Goal: Find specific page/section: Find specific page/section

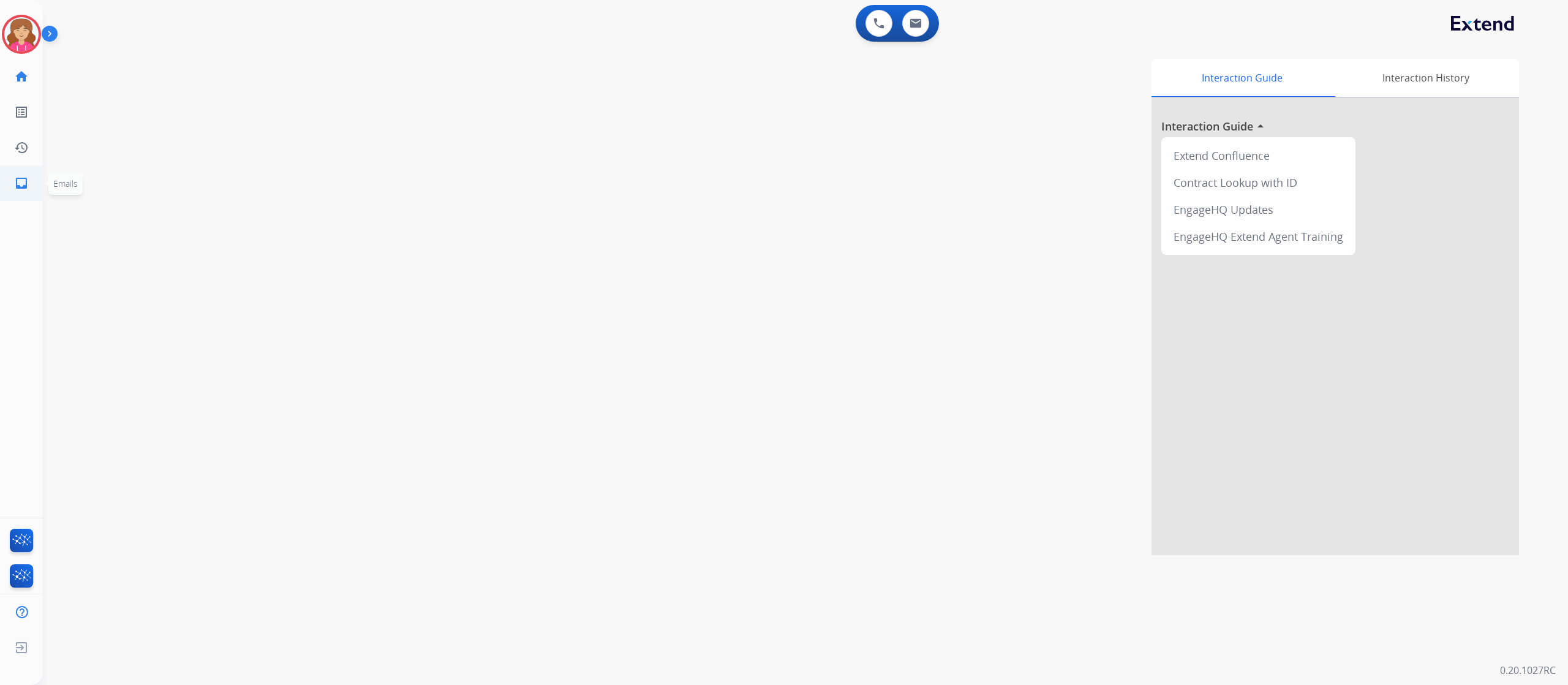
click at [18, 184] on mat-icon "inbox" at bounding box center [21, 183] width 15 height 15
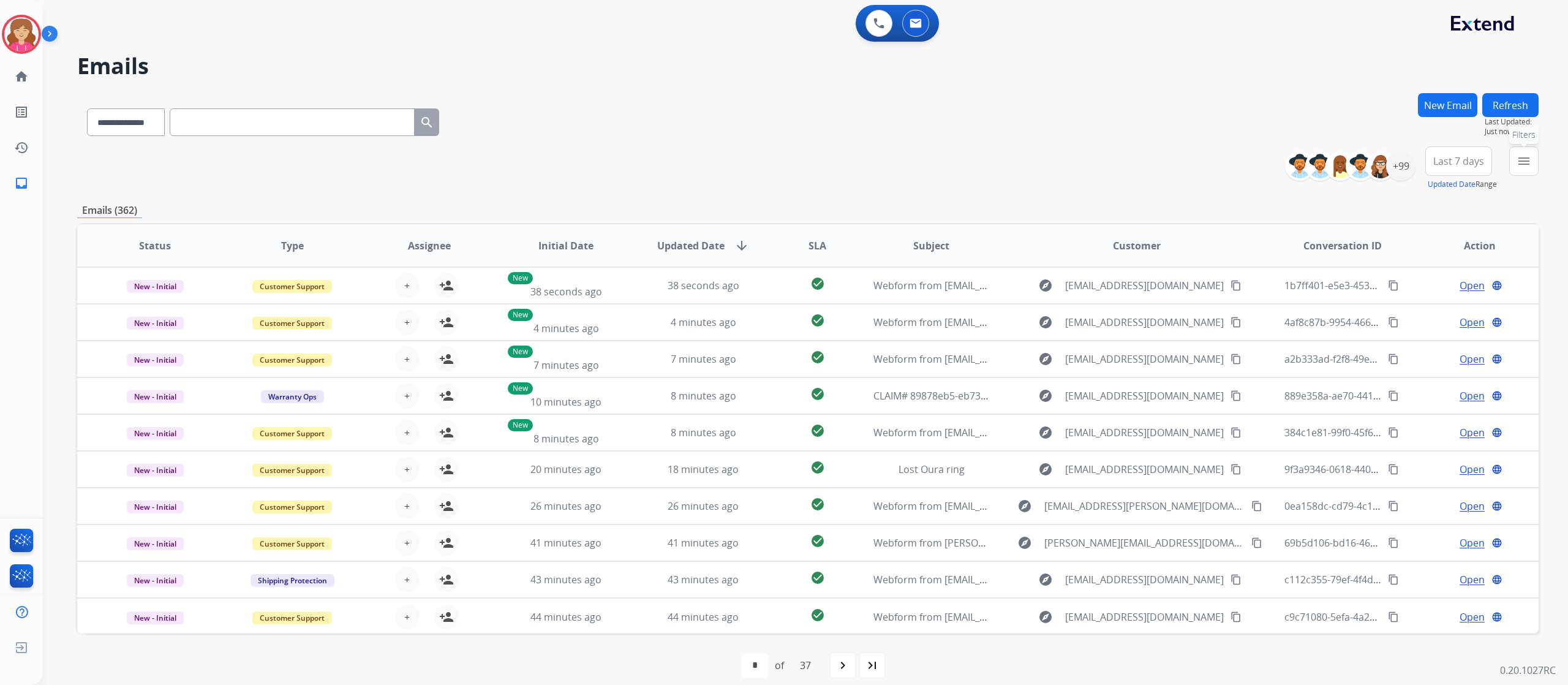
click at [1523, 155] on mat-icon "menu" at bounding box center [1524, 161] width 15 height 15
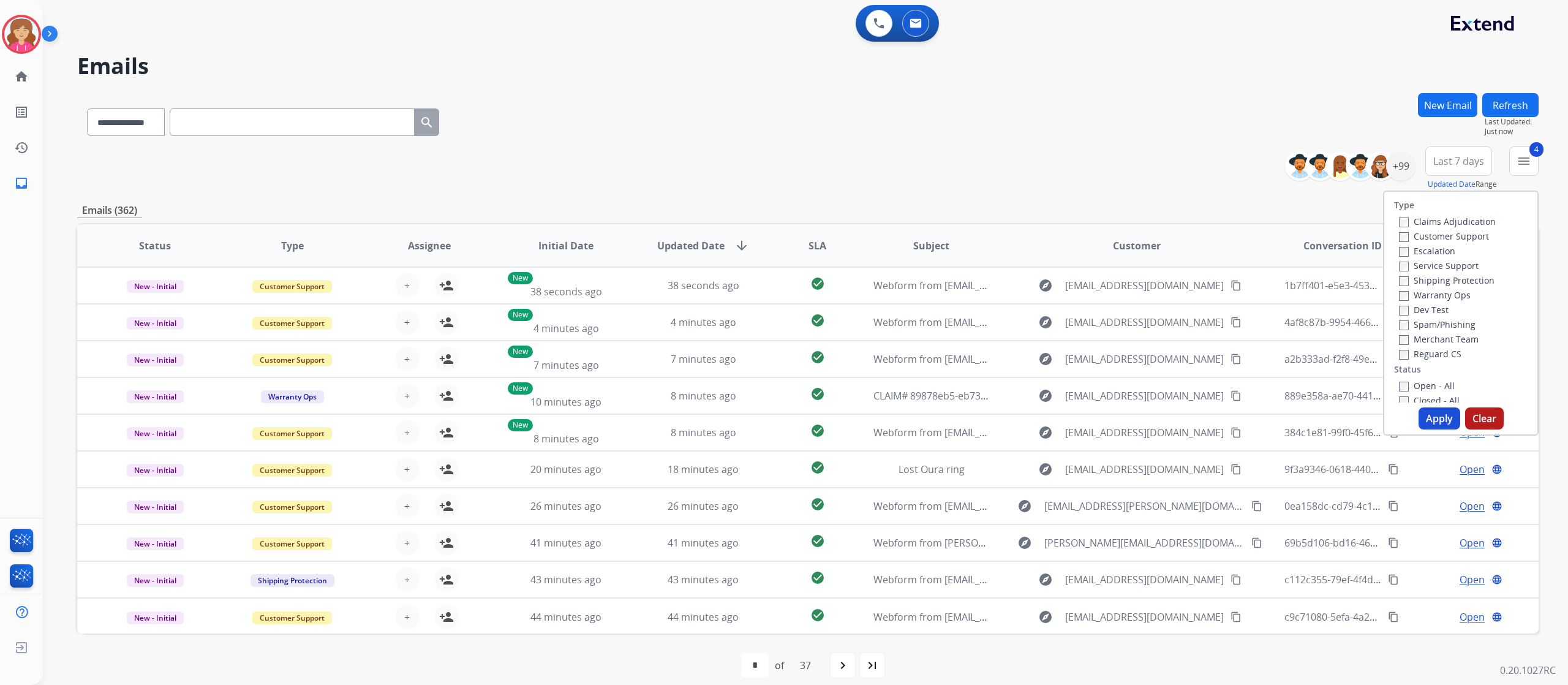
click at [1436, 418] on button "Apply" at bounding box center [1440, 419] width 42 height 22
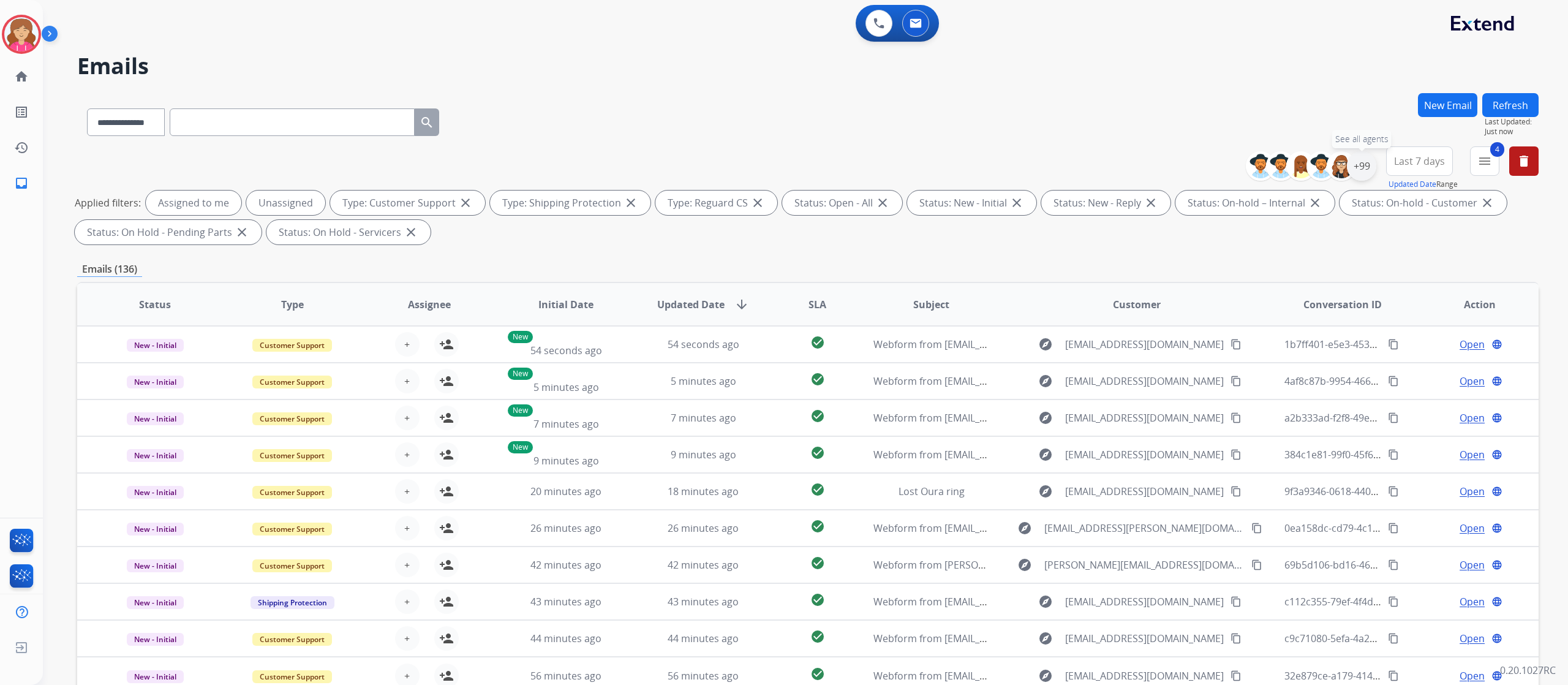
click at [1360, 163] on div "+99" at bounding box center [1362, 166] width 29 height 29
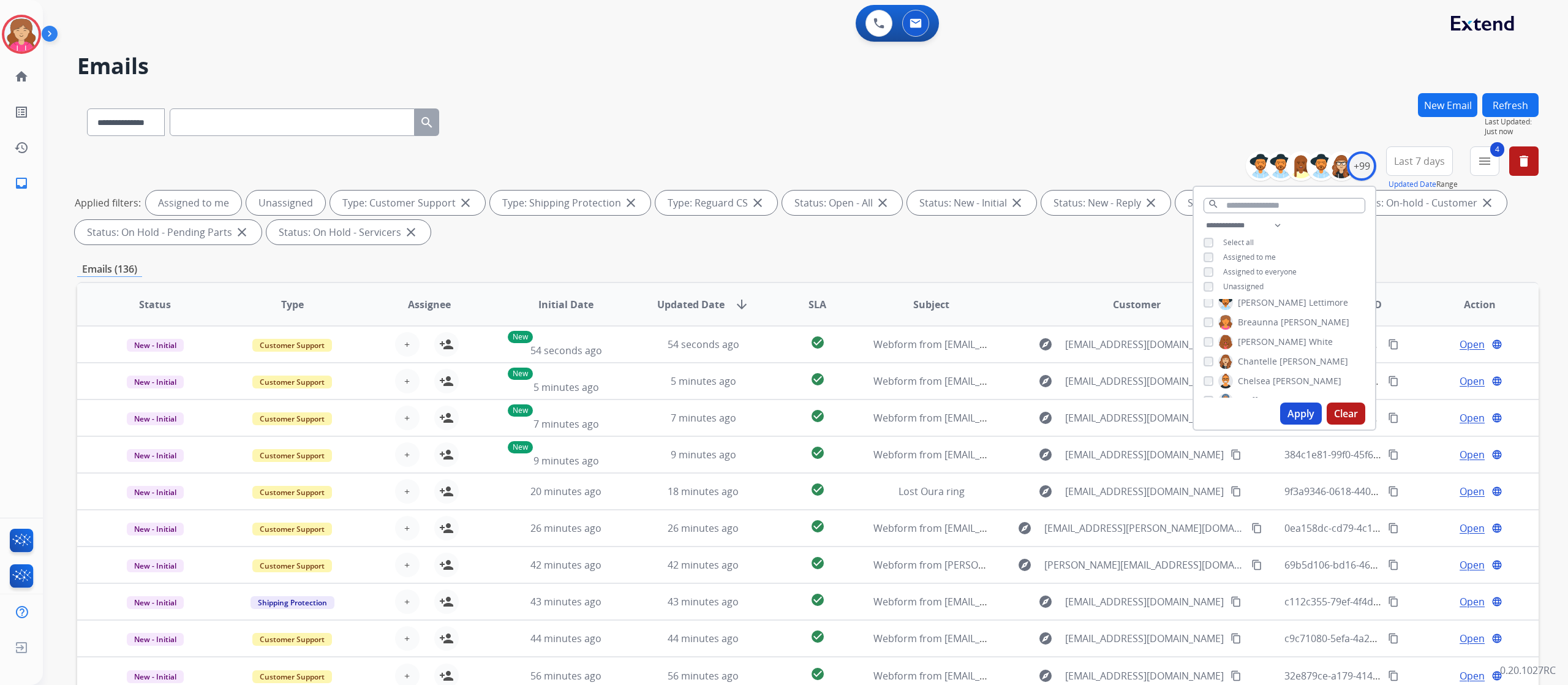
scroll to position [148, 0]
click at [1424, 245] on div "**********" at bounding box center [808, 198] width 1462 height 103
